Goal: Task Accomplishment & Management: Complete application form

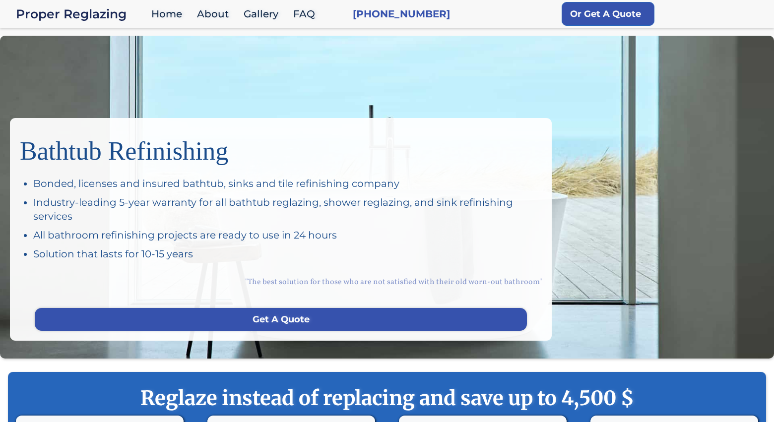
click at [592, 200] on div "Bathtub Refinishing Bonded, licenses and insured bathtub, sinks and tile refini…" at bounding box center [387, 197] width 774 height 323
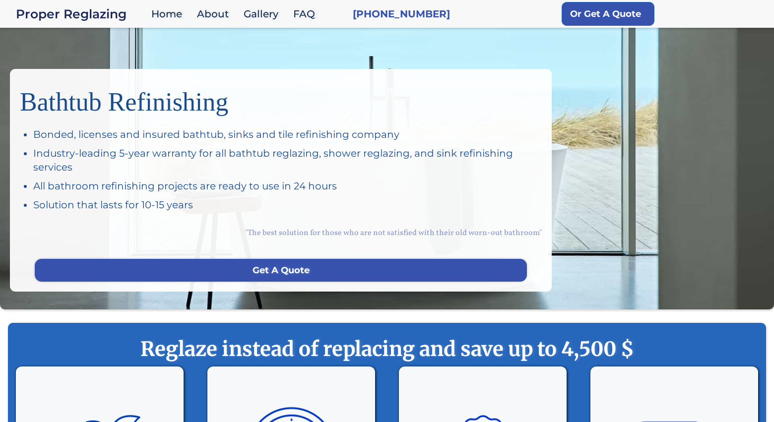
scroll to position [41, 0]
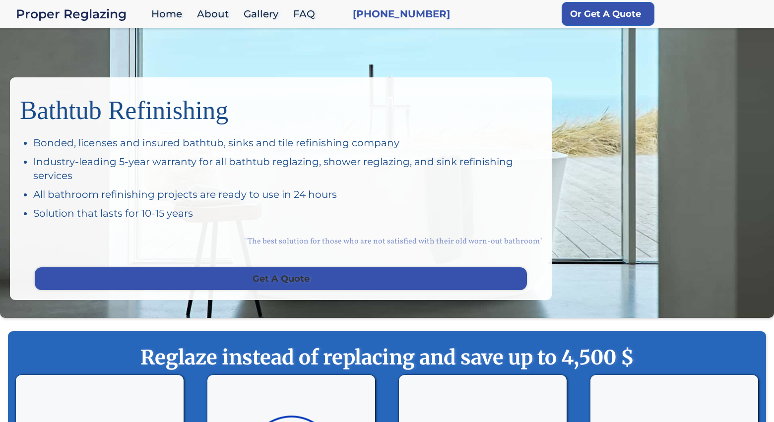
click at [331, 280] on link "Get A Quote" at bounding box center [281, 279] width 492 height 23
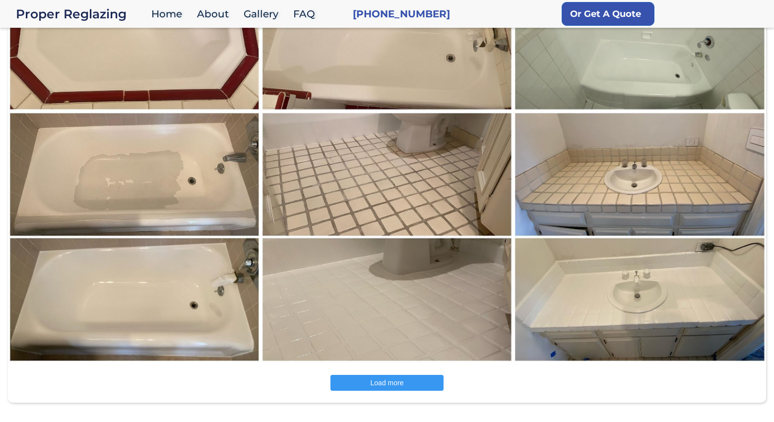
scroll to position [1304, 0]
click at [263, 11] on link "Gallery" at bounding box center [264, 13] width 50 height 21
